Goal: Find specific page/section

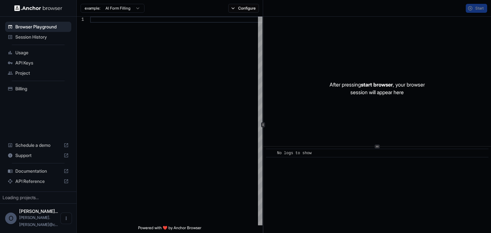
type textarea "**********"
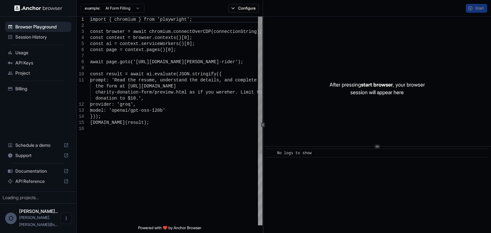
click at [42, 39] on span "Session History" at bounding box center [41, 37] width 53 height 6
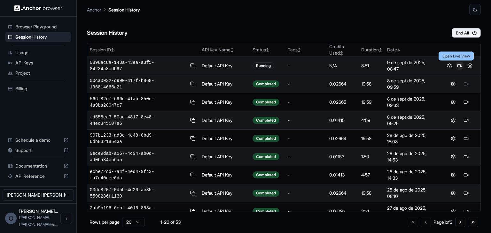
click at [456, 67] on button at bounding box center [460, 66] width 8 height 8
